Goal: Download file/media

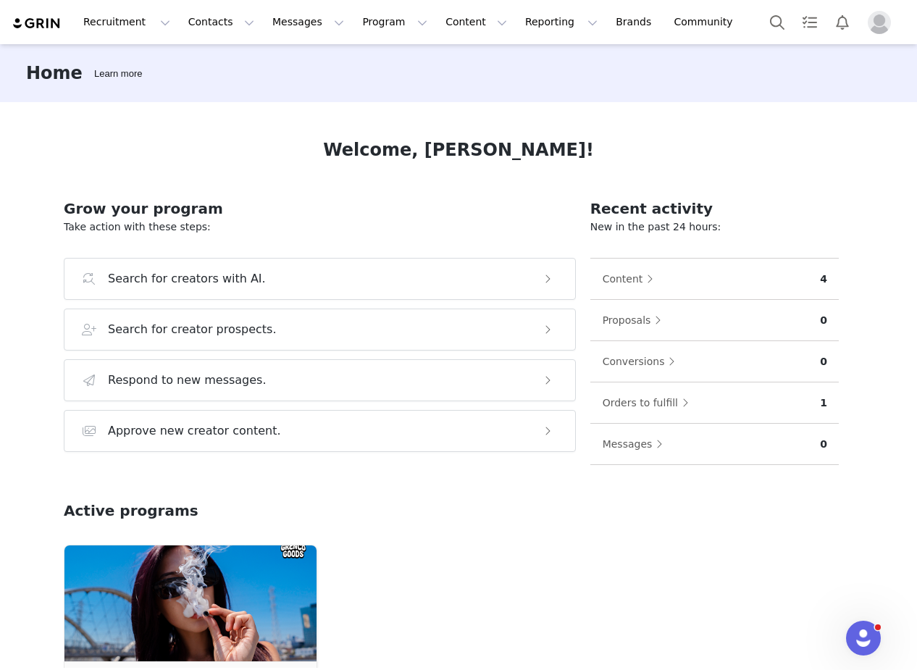
click at [886, 29] on img "Profile" at bounding box center [879, 22] width 23 height 23
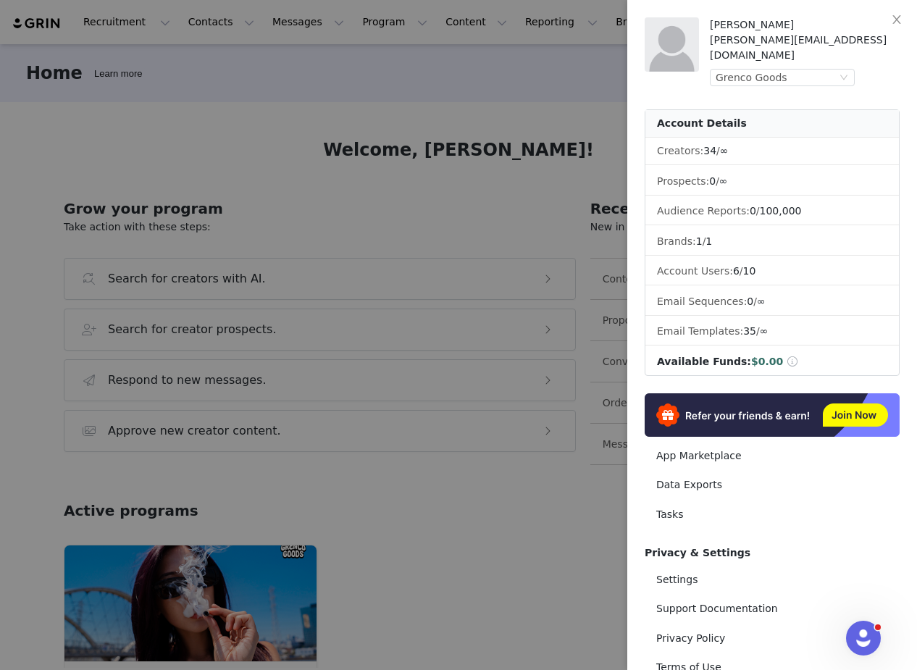
click at [499, 92] on div at bounding box center [458, 335] width 917 height 670
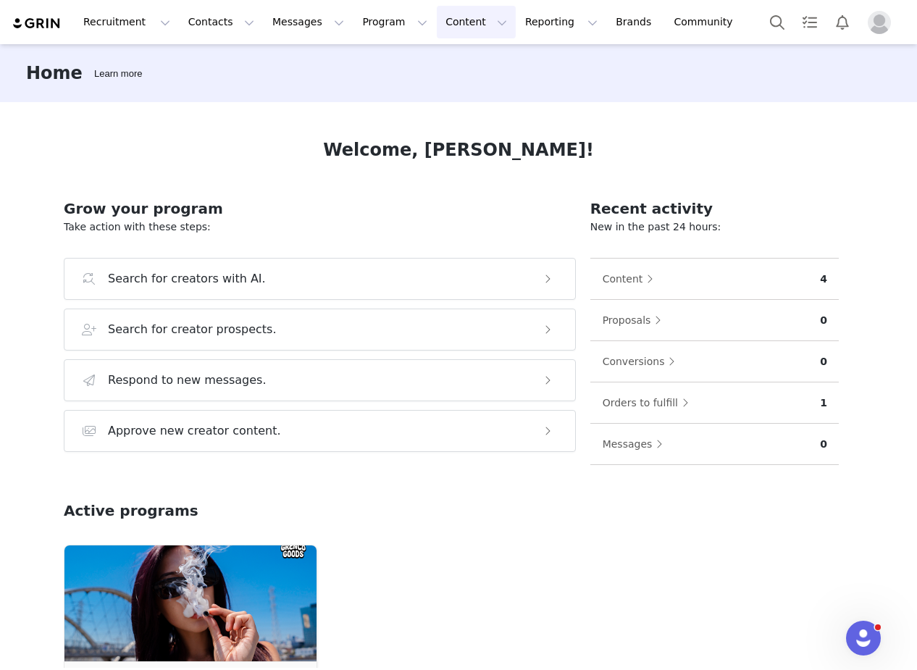
click at [437, 21] on button "Content Content" at bounding box center [476, 22] width 79 height 33
click at [454, 96] on p "Media Library" at bounding box center [453, 90] width 69 height 15
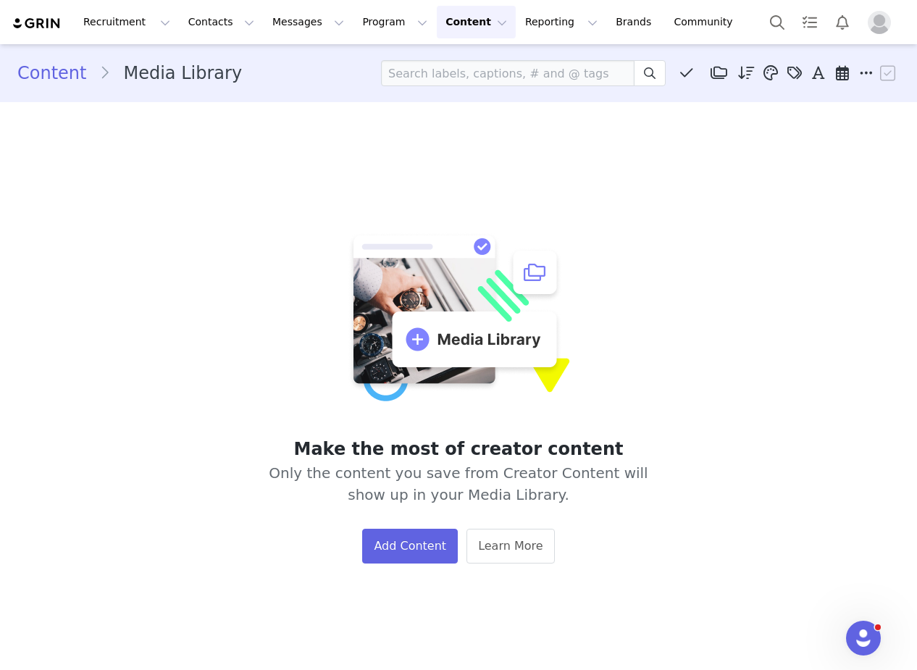
drag, startPoint x: 441, startPoint y: 30, endPoint x: 440, endPoint y: 37, distance: 7.3
click at [441, 30] on button "Content Content" at bounding box center [476, 22] width 79 height 33
click at [442, 59] on p "Creator Content" at bounding box center [459, 64] width 81 height 15
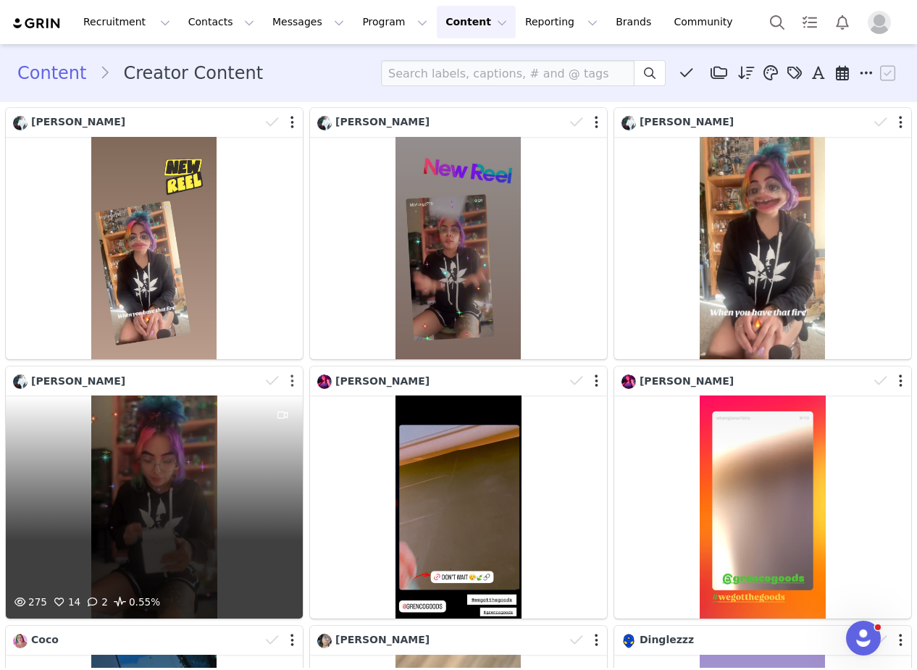
click at [292, 384] on button "button" at bounding box center [293, 381] width 4 height 14
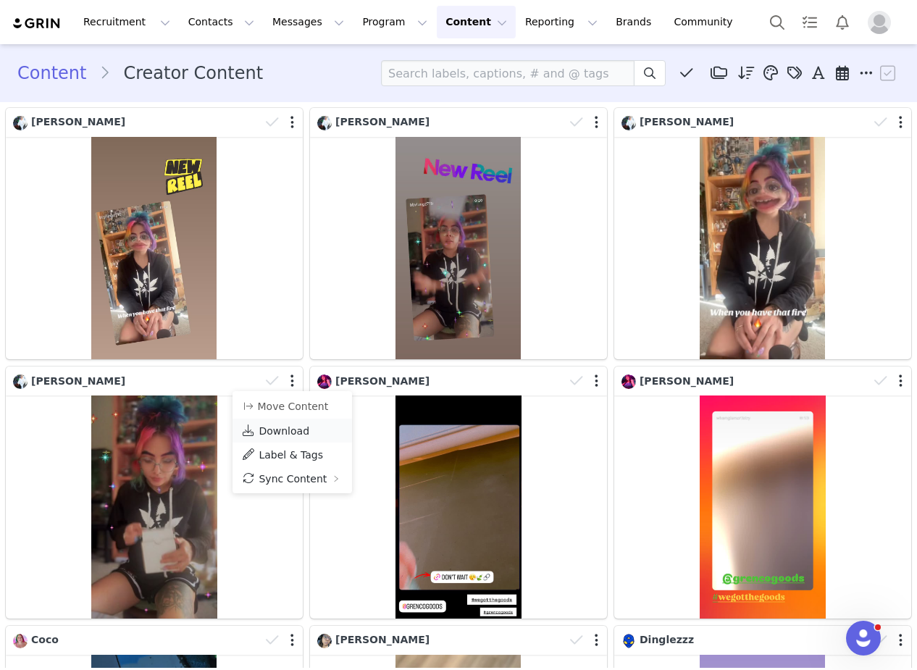
click at [290, 437] on link "Download" at bounding box center [293, 431] width 120 height 24
